Goal: Navigation & Orientation: Find specific page/section

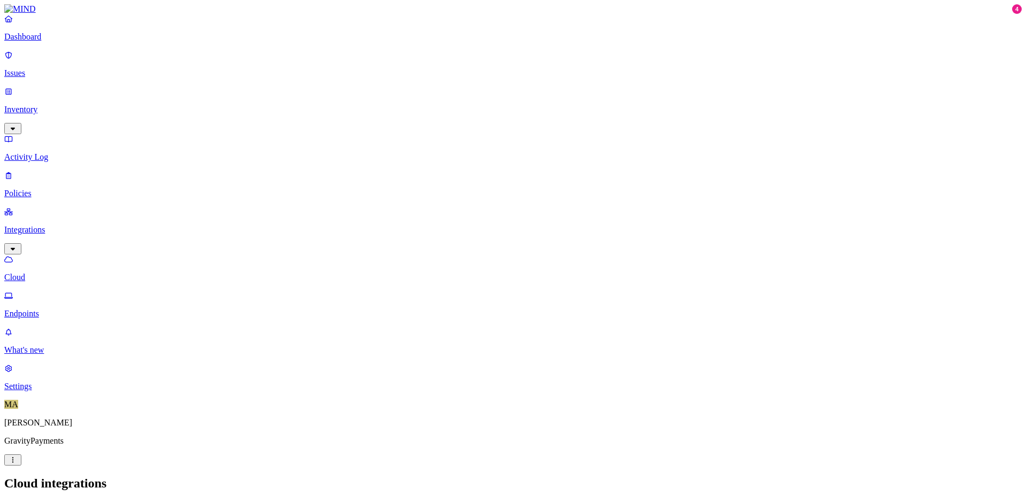
click at [48, 42] on p "Dashboard" at bounding box center [512, 37] width 1017 height 10
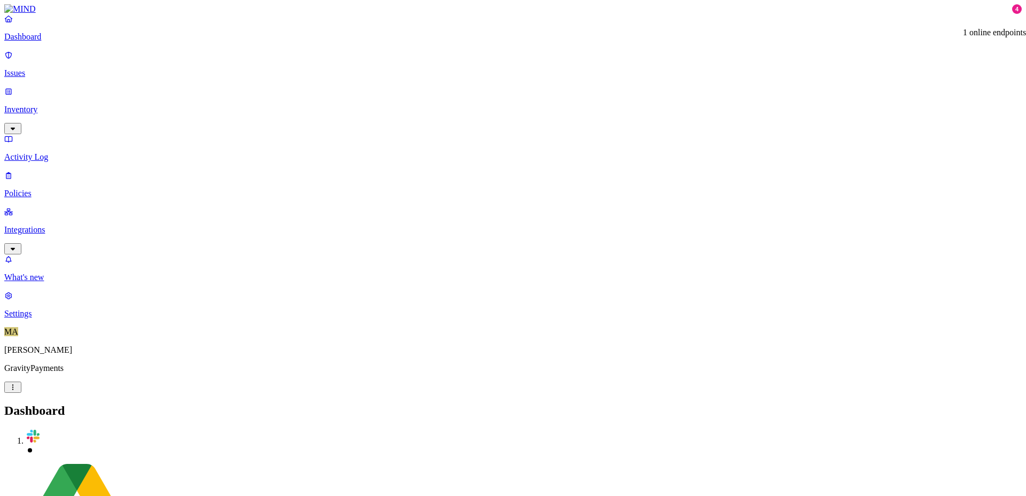
click at [67, 225] on p "Integrations" at bounding box center [512, 230] width 1017 height 10
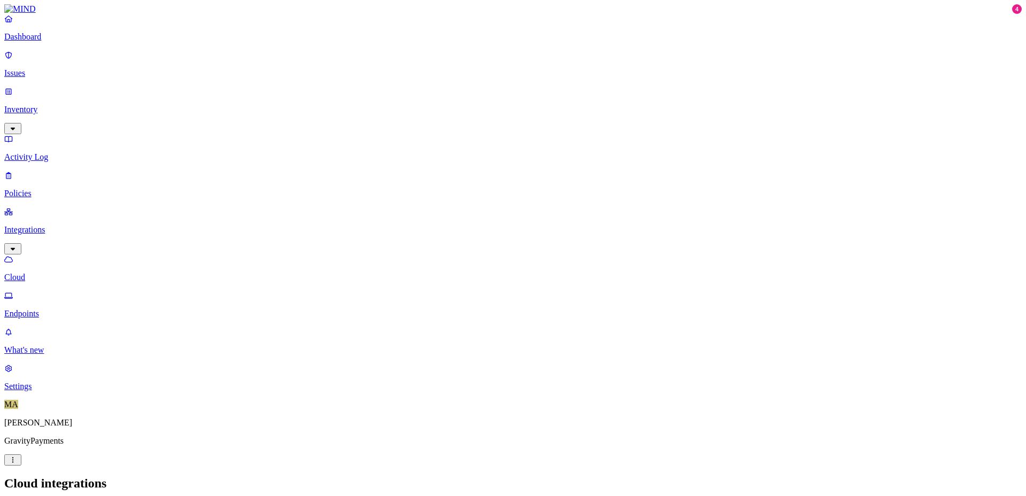
click at [66, 225] on p "Integrations" at bounding box center [512, 230] width 1017 height 10
click at [59, 309] on p "Endpoints" at bounding box center [512, 314] width 1017 height 10
